Goal: Task Accomplishment & Management: Complete application form

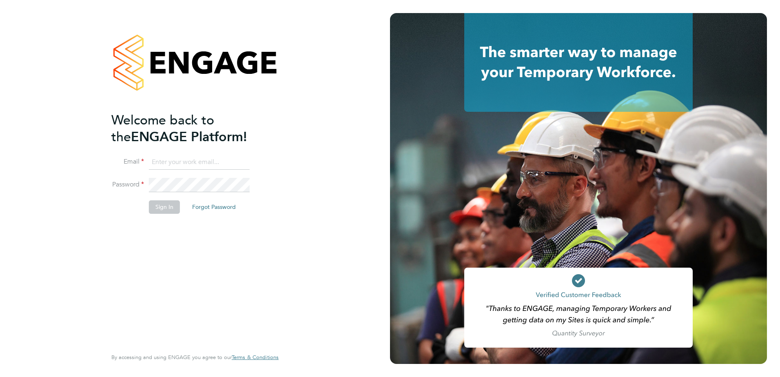
type input "[PERSON_NAME][EMAIL_ADDRESS][PERSON_NAME][DOMAIN_NAME]"
click at [174, 211] on button "Sign In" at bounding box center [164, 206] width 31 height 13
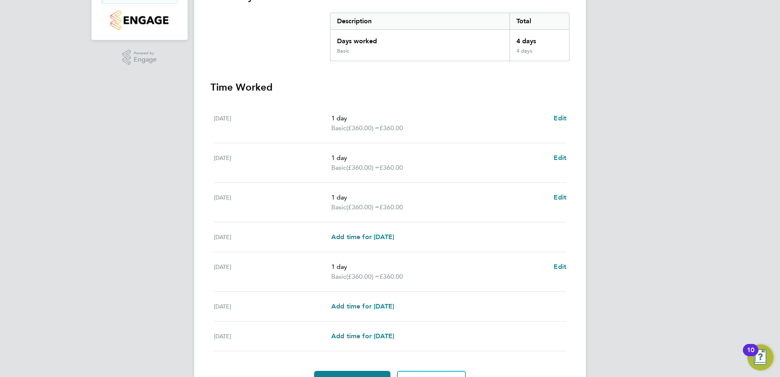
scroll to position [204, 0]
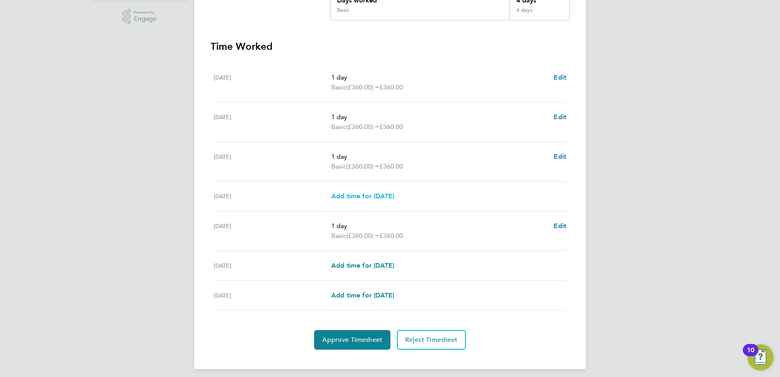
click at [375, 197] on span "Add time for Thu 18 Sep" at bounding box center [362, 196] width 63 height 8
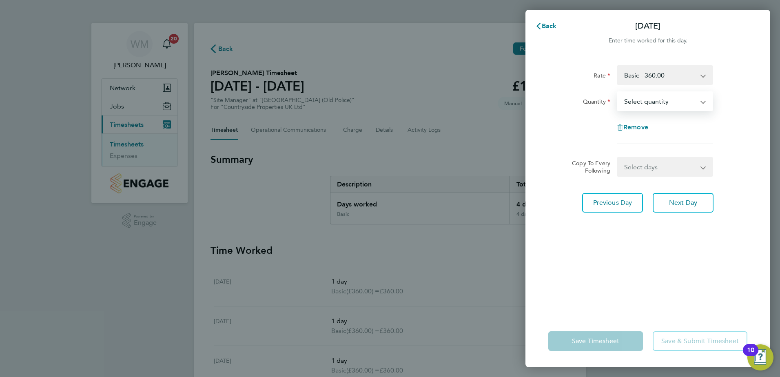
click at [695, 99] on select "Select quantity 0.5 1" at bounding box center [660, 101] width 85 height 18
select select "1"
click at [618, 92] on select "Select quantity 0.5 1" at bounding box center [660, 101] width 85 height 18
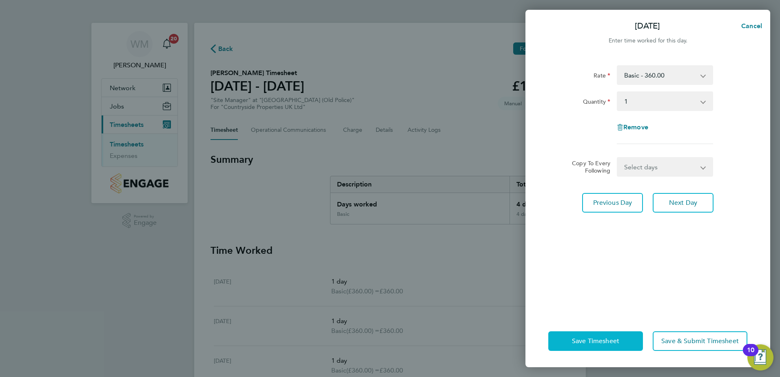
click at [592, 347] on button "Save Timesheet" at bounding box center [595, 341] width 95 height 20
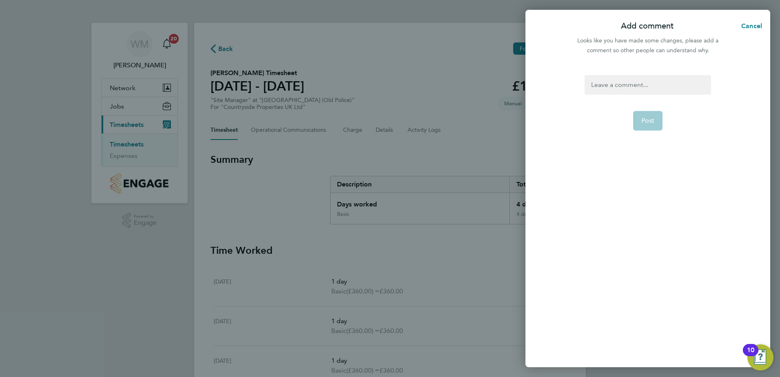
click at [637, 87] on div at bounding box center [648, 85] width 126 height 20
click at [659, 118] on button "Post" at bounding box center [648, 121] width 30 height 20
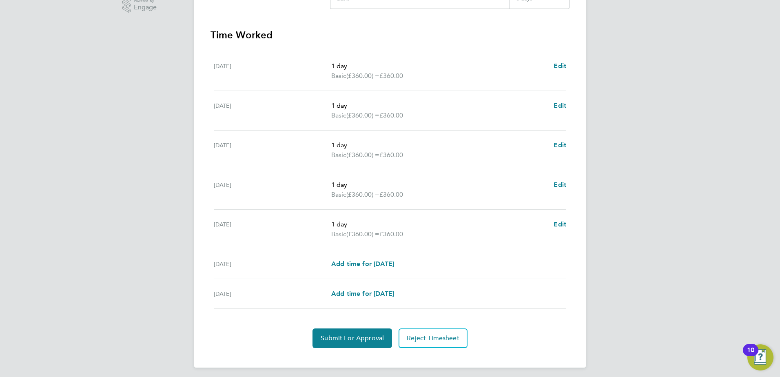
scroll to position [219, 0]
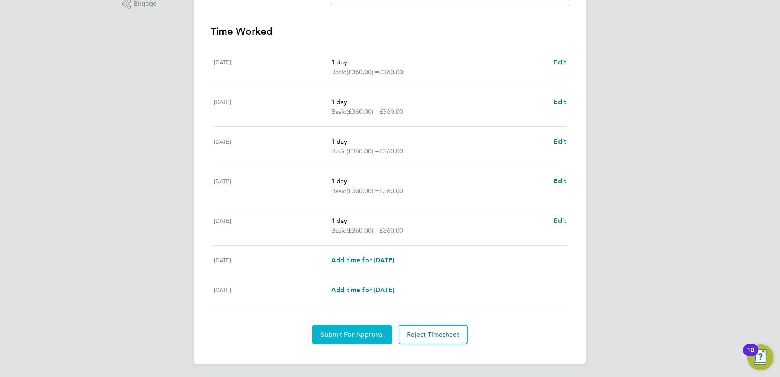
click at [352, 333] on span "Submit For Approval" at bounding box center [352, 335] width 63 height 8
click at [333, 334] on span "Approve Timesheet" at bounding box center [352, 335] width 60 height 8
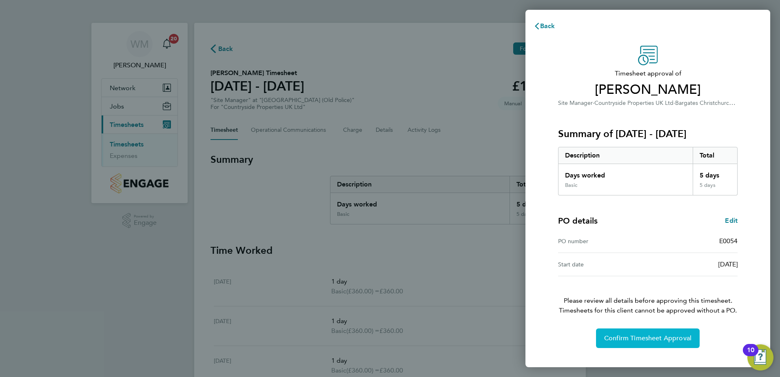
click at [613, 340] on span "Confirm Timesheet Approval" at bounding box center [647, 338] width 87 height 8
